Goal: Transaction & Acquisition: Purchase product/service

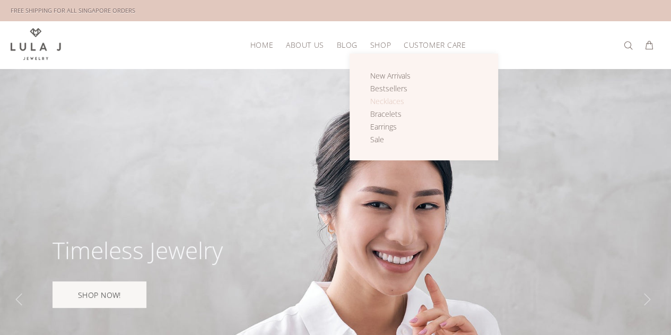
click at [392, 101] on span "Necklaces" at bounding box center [387, 101] width 34 height 10
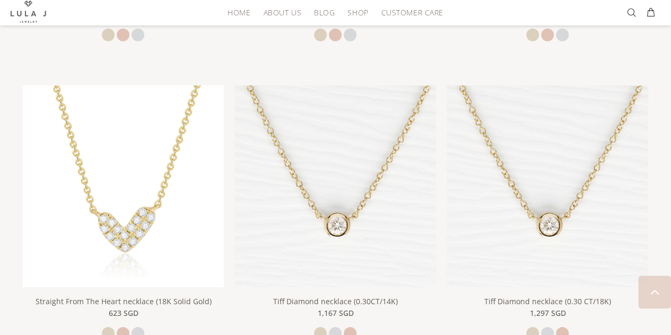
scroll to position [1661, 0]
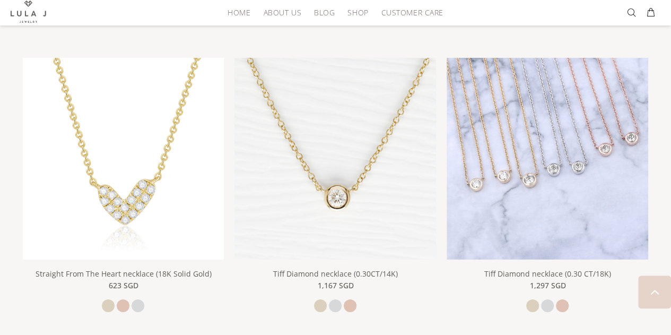
click at [576, 124] on img at bounding box center [548, 159] width 202 height 202
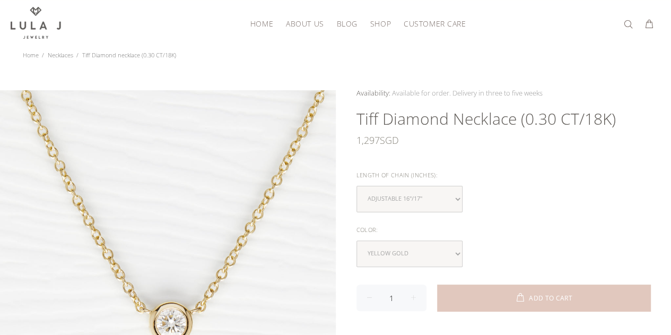
scroll to position [64, 0]
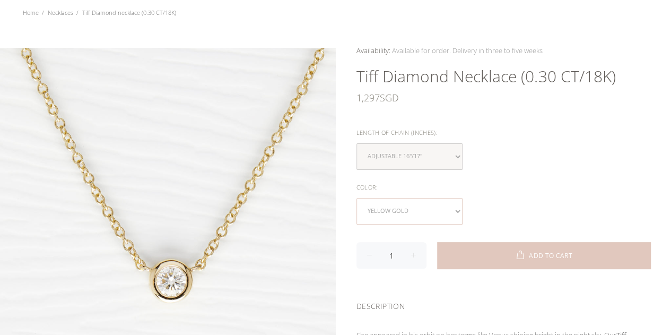
click at [457, 207] on select "yellow gold white gold rose gold" at bounding box center [410, 211] width 106 height 27
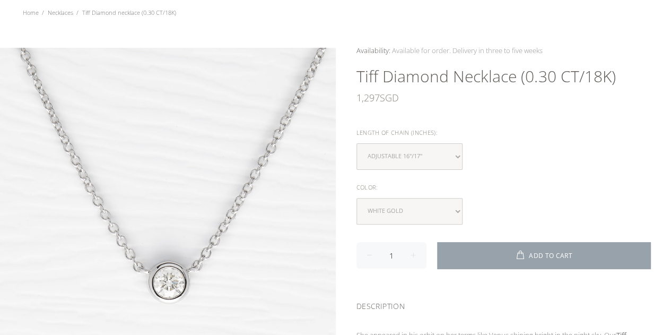
click at [524, 252] on span at bounding box center [522, 255] width 14 height 11
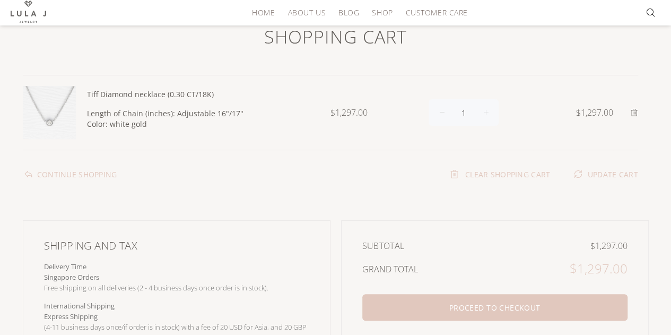
scroll to position [80, 0]
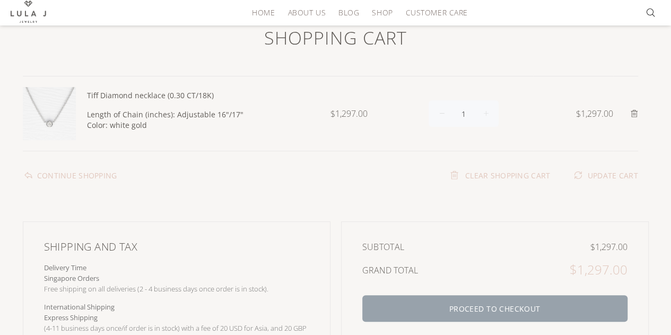
click at [554, 311] on button "PROCEED TO CHECKOUT" at bounding box center [494, 308] width 265 height 27
